Goal: Transaction & Acquisition: Purchase product/service

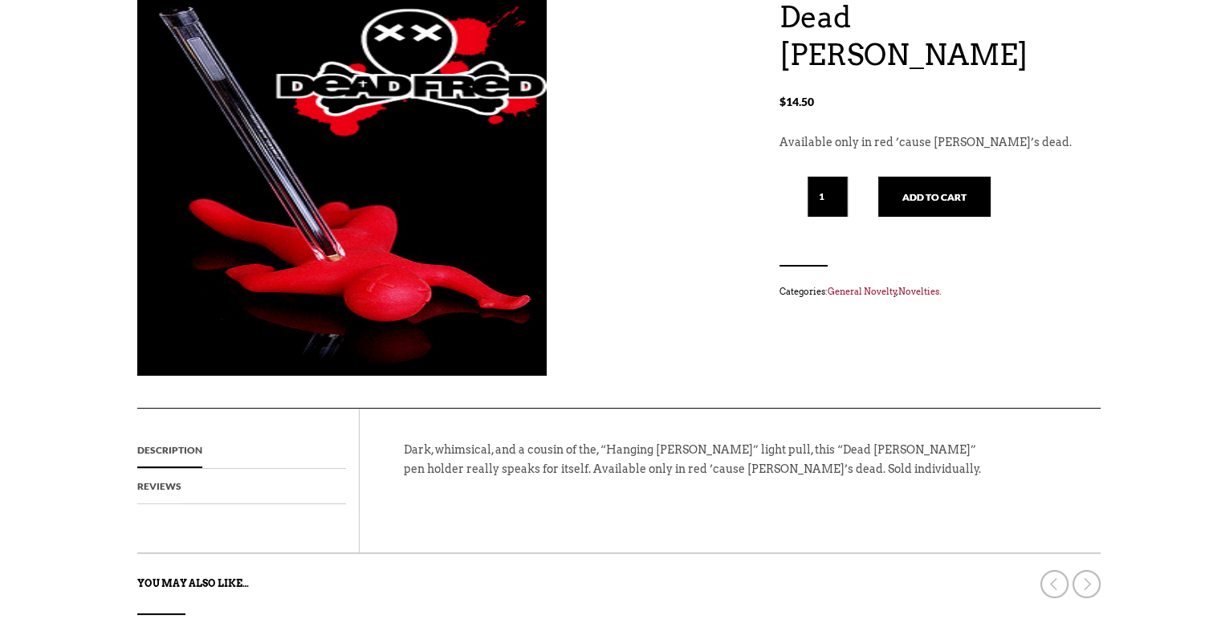
scroll to position [211, 0]
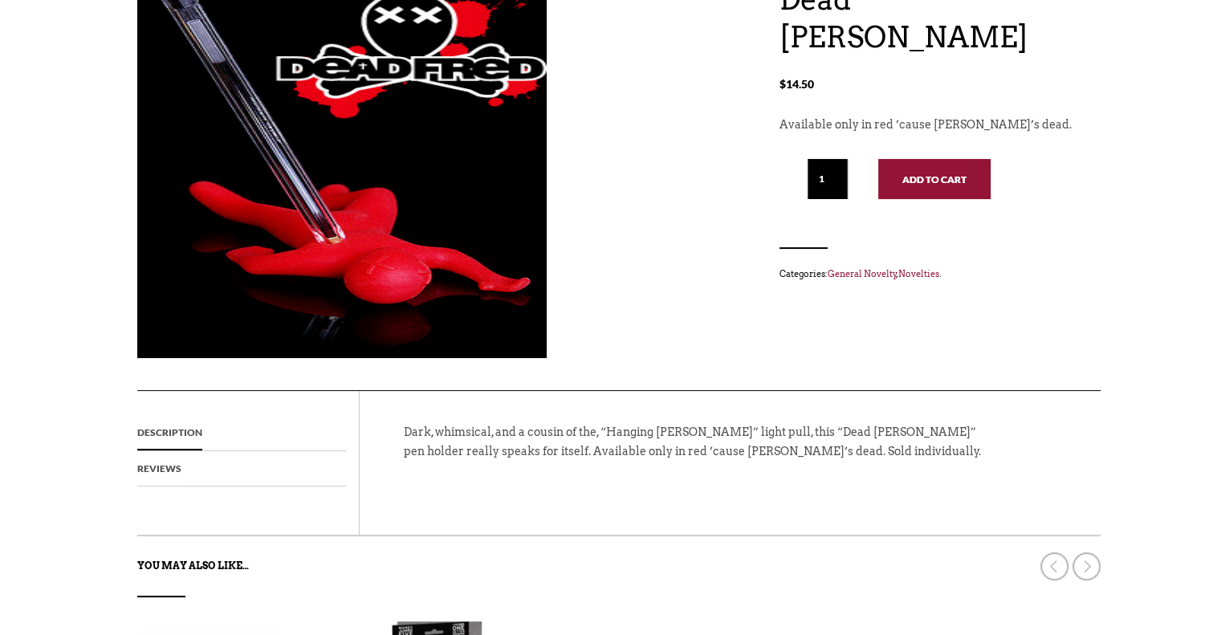
click at [943, 191] on button "Add to cart" at bounding box center [934, 179] width 112 height 40
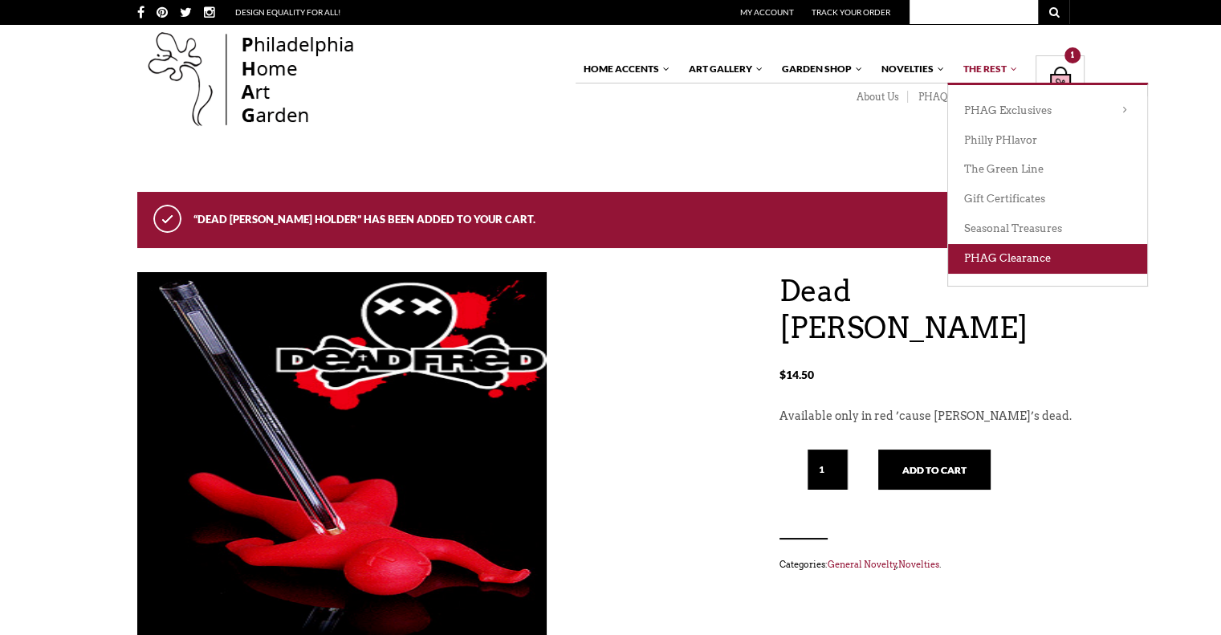
click at [998, 261] on link "PHAG Clearance" at bounding box center [1047, 259] width 199 height 30
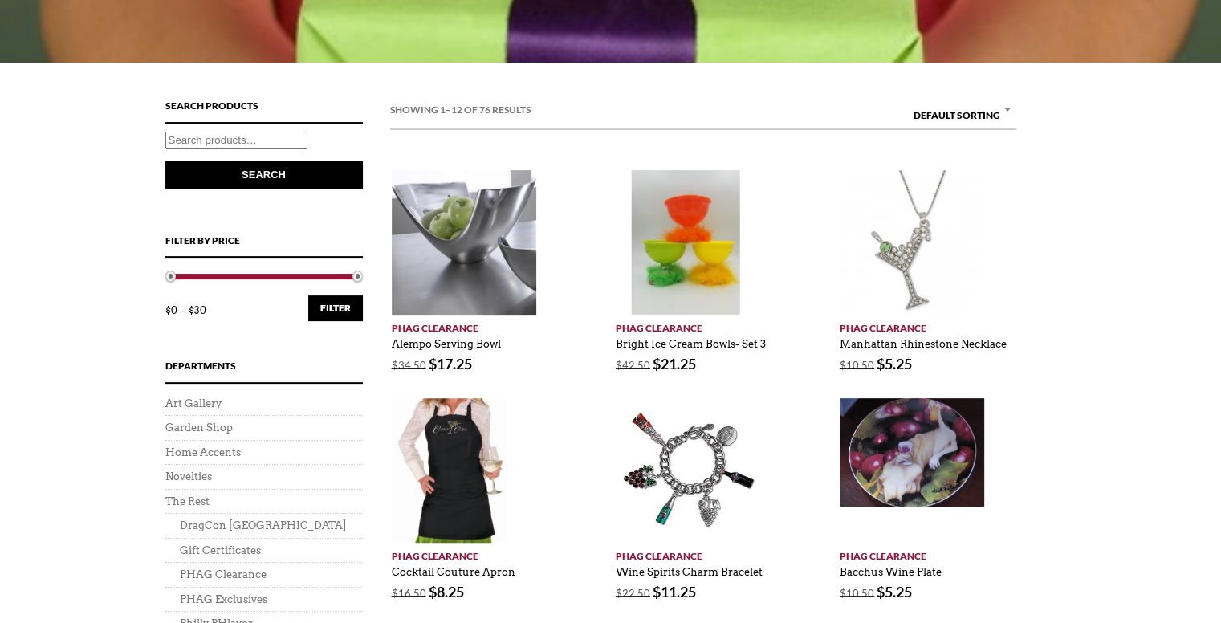
scroll to position [463, 0]
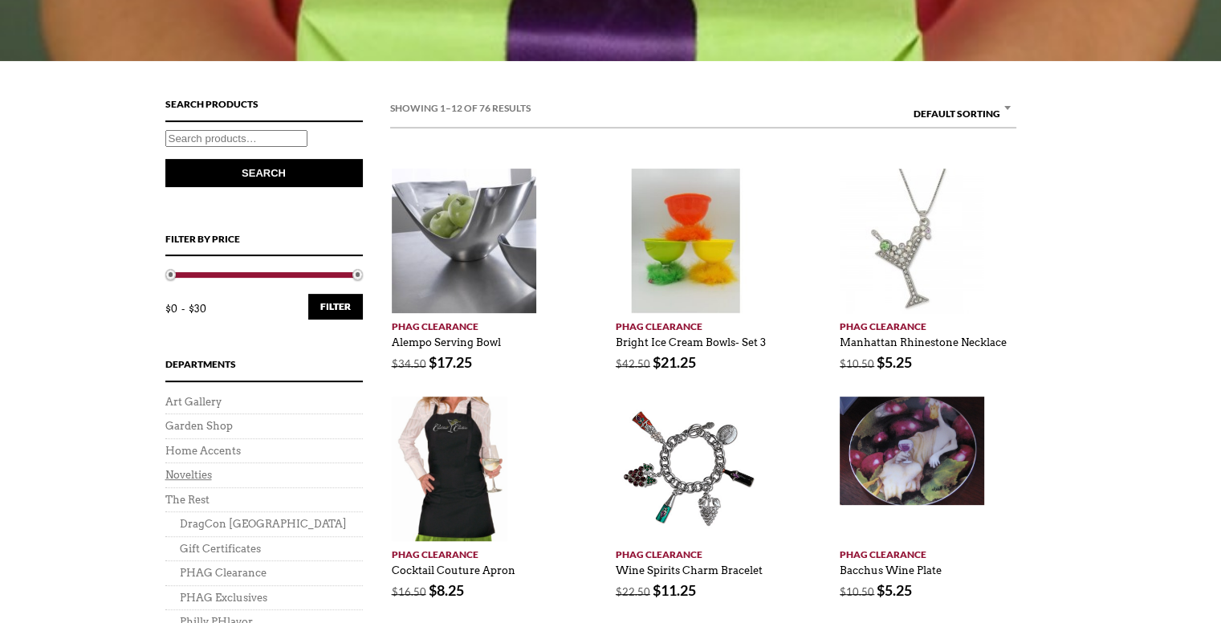
click at [194, 475] on link "Novelties" at bounding box center [188, 475] width 47 height 12
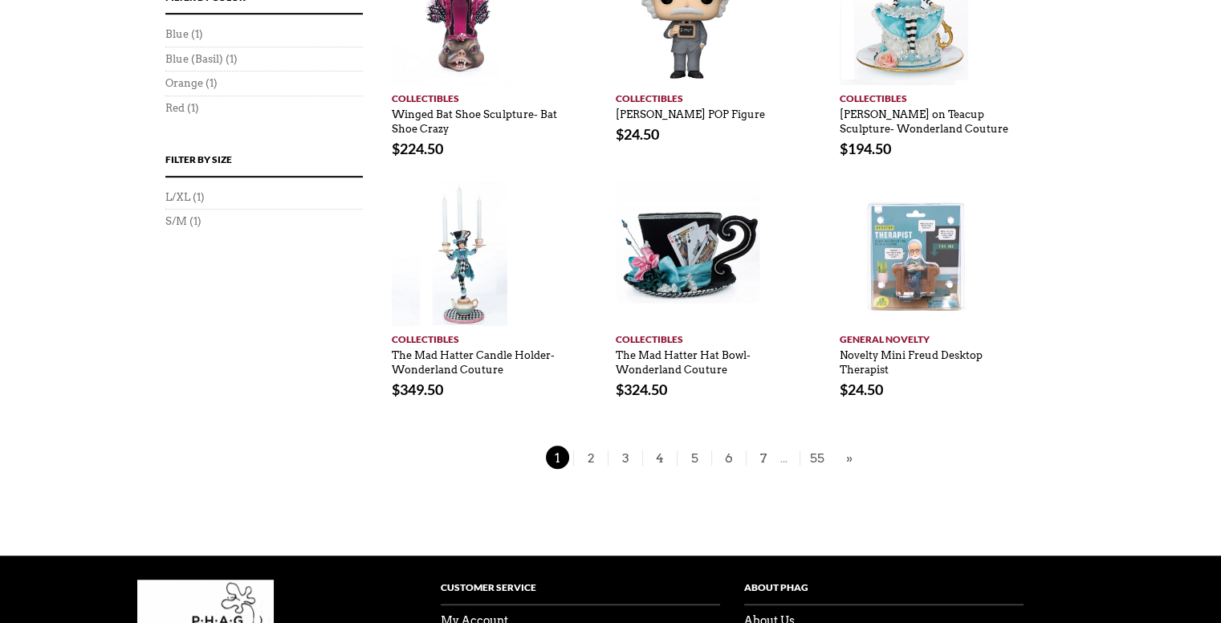
scroll to position [1027, 0]
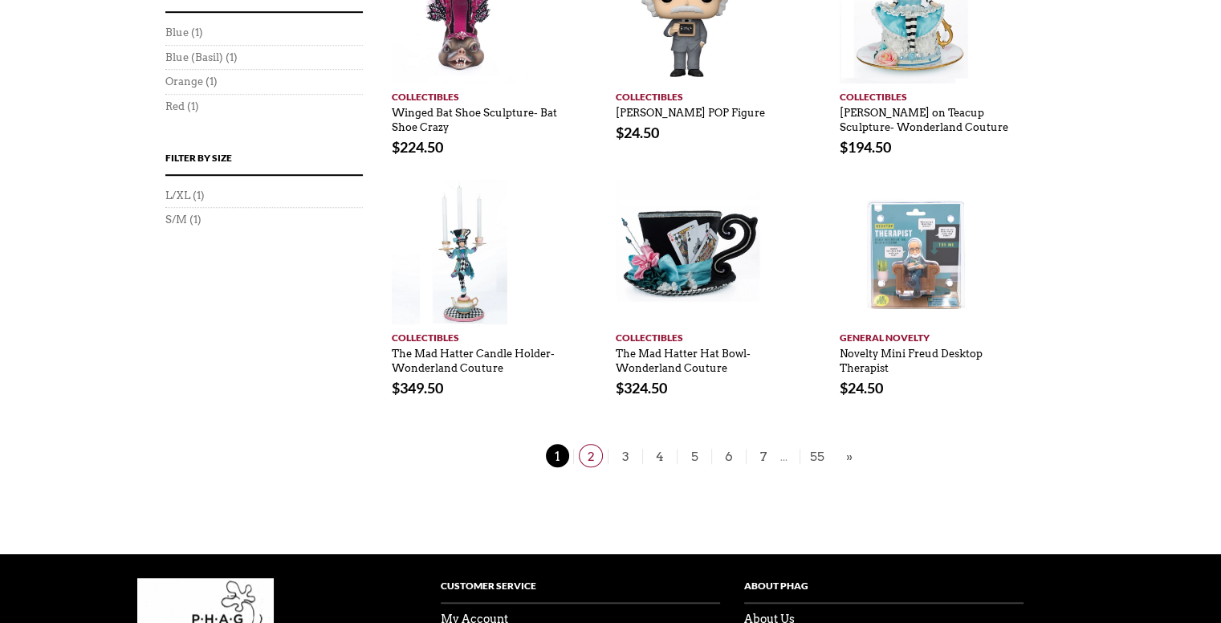
click at [594, 444] on span "2" at bounding box center [591, 455] width 24 height 23
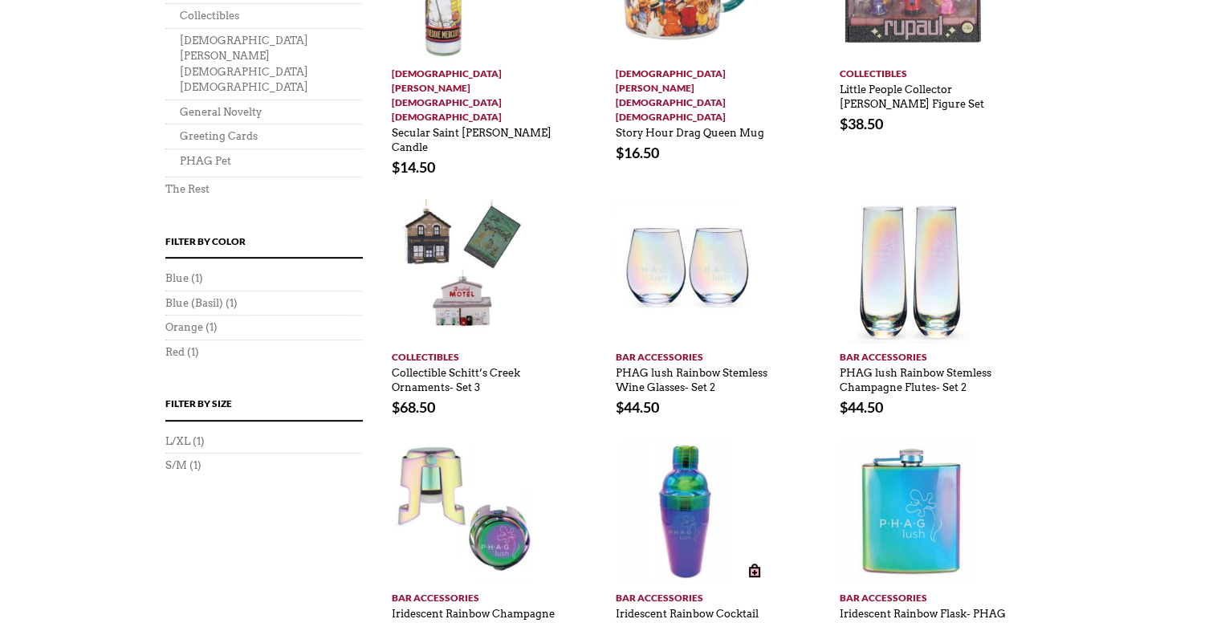
scroll to position [738, 0]
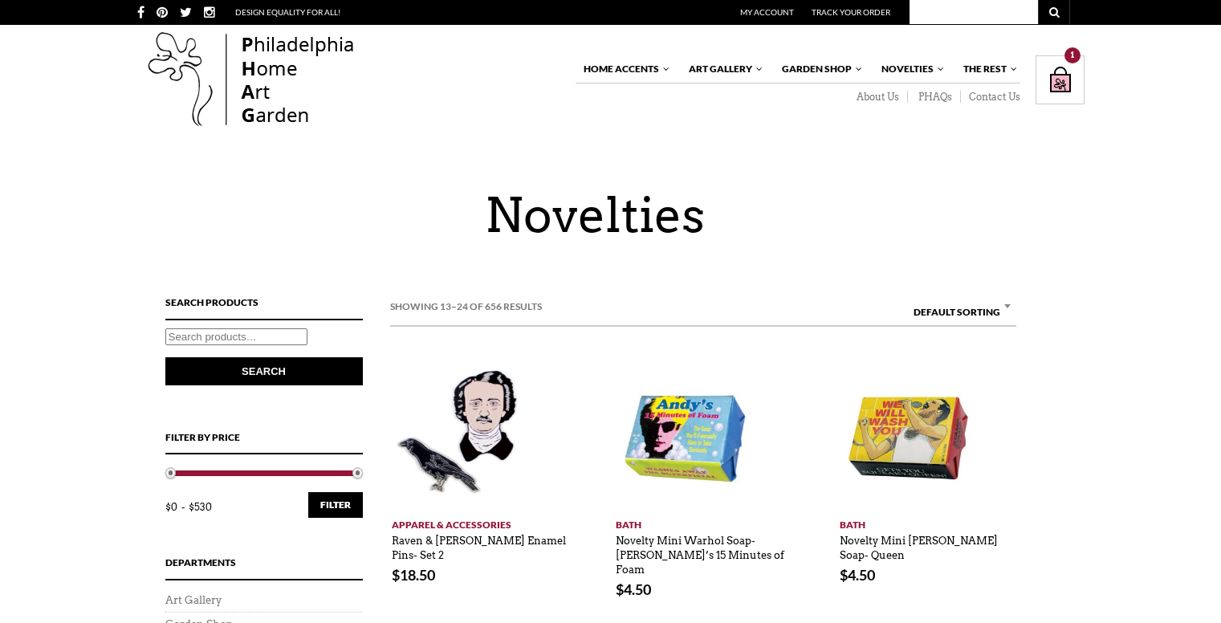
scroll to position [738, 0]
